Goal: Information Seeking & Learning: Learn about a topic

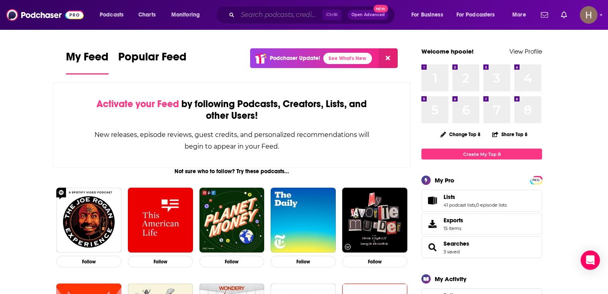
click at [307, 12] on input "Search podcasts, credits, & more..." at bounding box center [280, 14] width 85 height 13
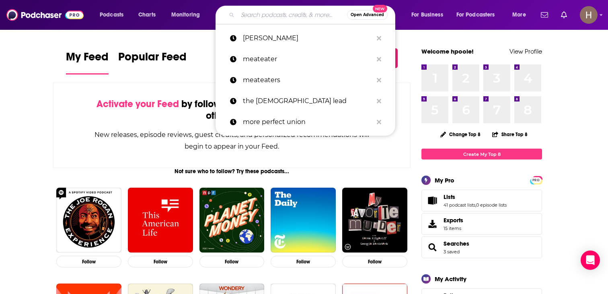
paste input "Thanks Dad with [PERSON_NAME]"
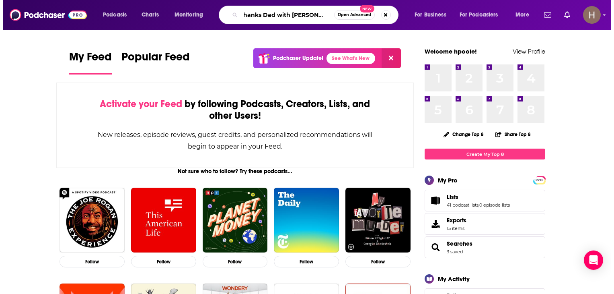
scroll to position [0, 3]
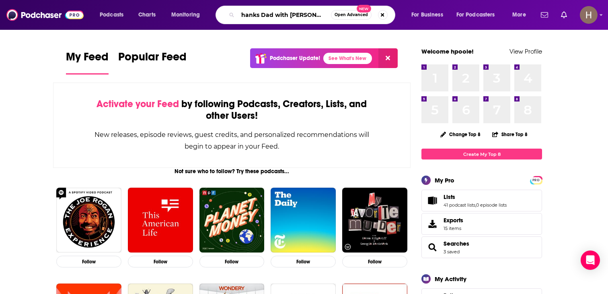
type input "Thanks Dad with [PERSON_NAME]"
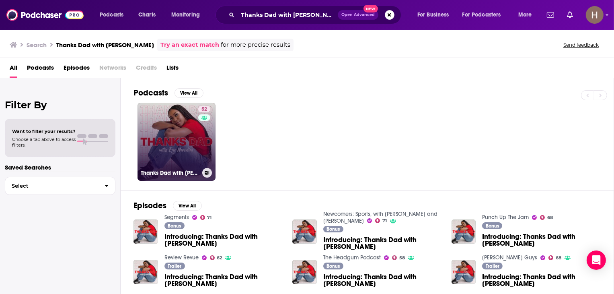
click at [167, 127] on link "52 Thanks Dad with [PERSON_NAME]" at bounding box center [177, 142] width 78 height 78
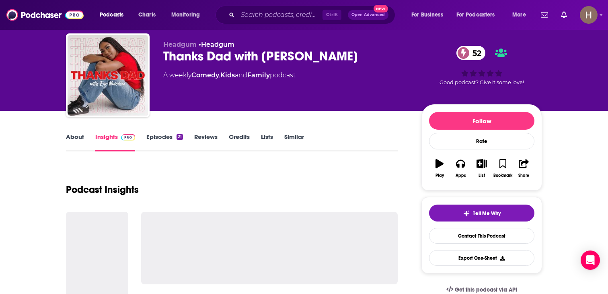
scroll to position [40, 0]
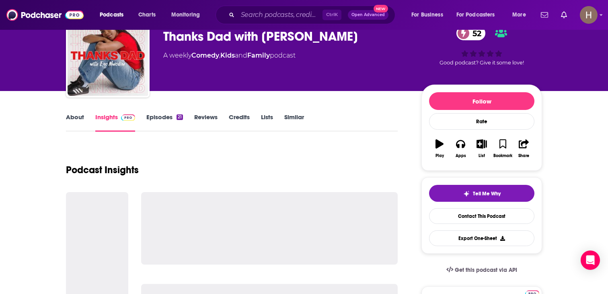
click at [76, 118] on link "About" at bounding box center [75, 122] width 18 height 18
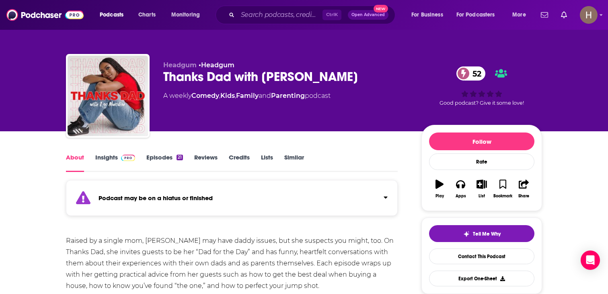
click at [113, 160] on link "Insights" at bounding box center [115, 162] width 40 height 18
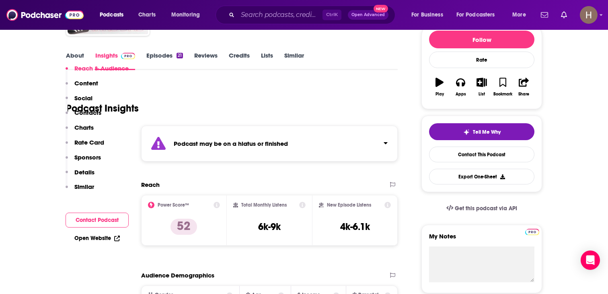
scroll to position [161, 0]
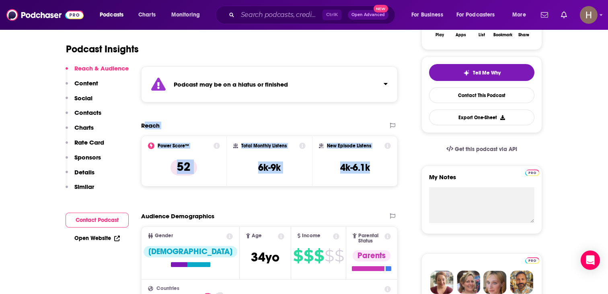
drag, startPoint x: 368, startPoint y: 173, endPoint x: 376, endPoint y: 170, distance: 7.8
click at [376, 170] on div "Reach Power Score™ 52 Total Monthly Listens 6k-9k New Episode Listens 4k-6.1k" at bounding box center [269, 156] width 257 height 71
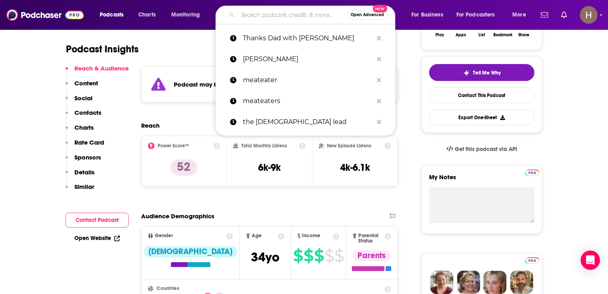
click at [305, 18] on input "Search podcasts, credits, & more..." at bounding box center [292, 14] width 109 height 13
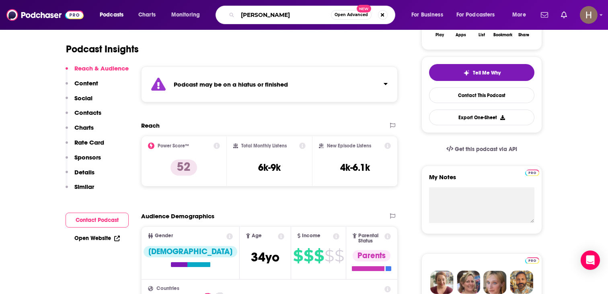
type input "[PERSON_NAME]"
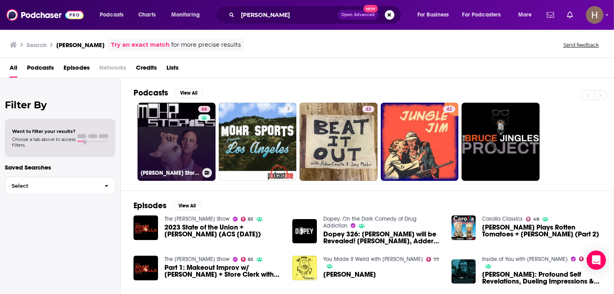
click at [176, 134] on link "66 [PERSON_NAME] Stories" at bounding box center [177, 142] width 78 height 78
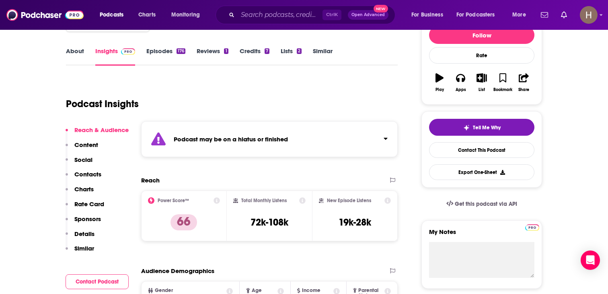
scroll to position [121, 0]
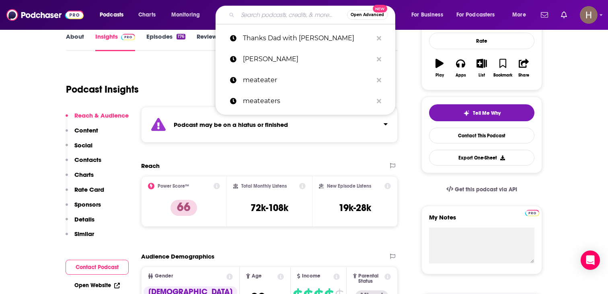
click at [278, 18] on input "Search podcasts, credits, & more..." at bounding box center [292, 14] width 109 height 13
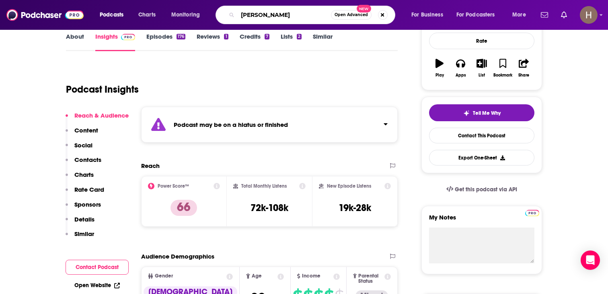
type input "[PERSON_NAME] show"
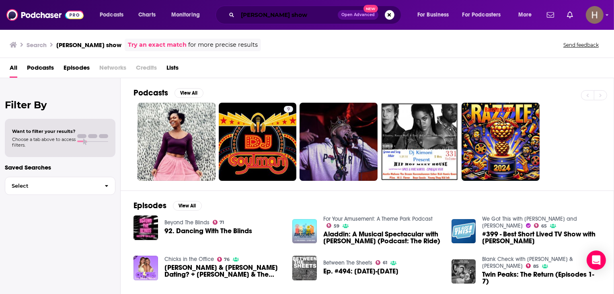
click at [308, 17] on input "[PERSON_NAME] show" at bounding box center [288, 14] width 100 height 13
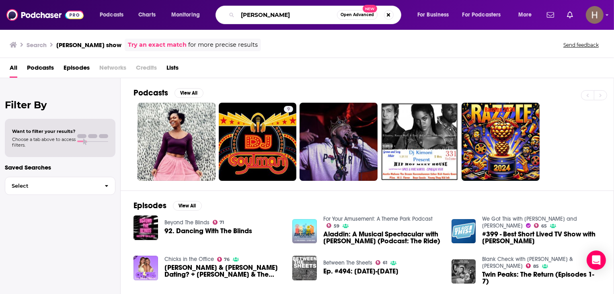
type input "[PERSON_NAME]"
